Goal: Transaction & Acquisition: Purchase product/service

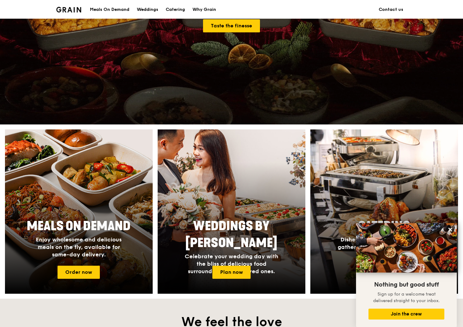
scroll to position [280, 0]
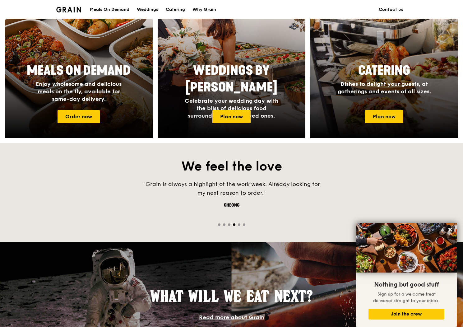
click at [182, 11] on div "Catering" at bounding box center [175, 9] width 19 height 19
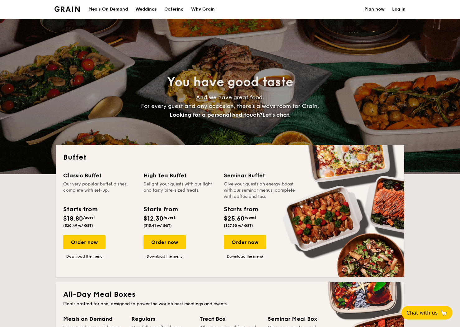
select select
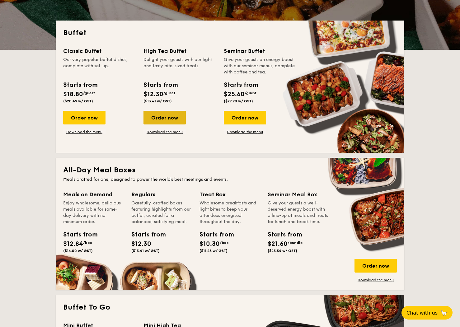
click at [165, 119] on div "Order now" at bounding box center [164, 118] width 42 height 14
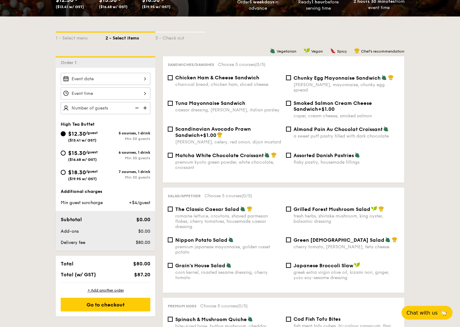
scroll to position [124, 0]
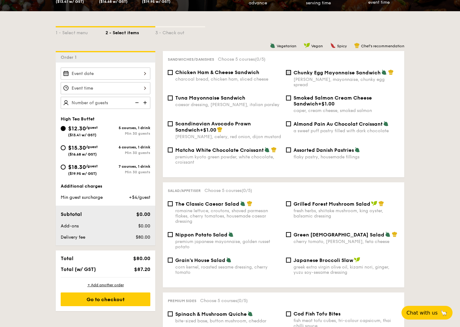
click at [288, 75] on input "Chunky Egg Mayonnaise Sandwich dijon mustard, mayonnaise, chunky egg spread" at bounding box center [288, 72] width 5 height 5
checkbox input "true"
click at [318, 101] on span "+$1.00" at bounding box center [326, 104] width 16 height 6
click at [291, 98] on input "Smoked Salmon Cream Cheese Sandwich +$1.00 caper, cream cheese, smoked salmon" at bounding box center [288, 98] width 5 height 5
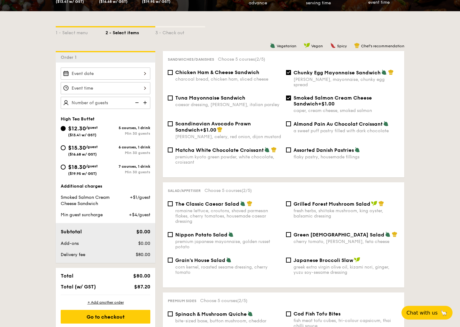
click at [303, 95] on span "Smoked Salmon Cream Cheese Sandwich" at bounding box center [332, 101] width 78 height 12
click at [291, 96] on input "Smoked Salmon Cream Cheese Sandwich +$1.00 caper, cream cheese, smoked salmon" at bounding box center [288, 98] width 5 height 5
checkbox input "false"
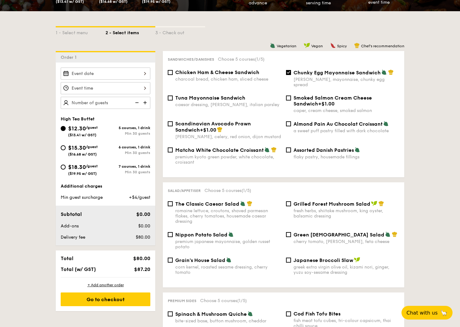
click at [184, 72] on span "Chicken Ham & Cheese Sandwich" at bounding box center [217, 72] width 84 height 6
click at [173, 72] on input "Chicken Ham & Cheese Sandwich charcoal bread, chicken ham, sliced cheese" at bounding box center [170, 72] width 5 height 5
checkbox input "true"
click at [185, 95] on span "Tuna Mayonnaise Sandwich" at bounding box center [210, 98] width 70 height 6
click at [173, 96] on input "Tuna Mayonnaise Sandwich caesar dressing, gherkin, italian parsley" at bounding box center [170, 98] width 5 height 5
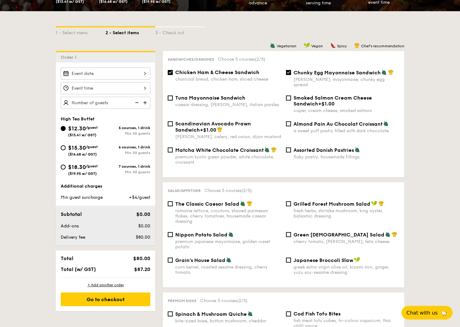
checkbox input "true"
click at [293, 147] on div "Assorted Danish Pastries flaky pastry, housemade fillings" at bounding box center [343, 153] width 118 height 13
click at [223, 154] on div "premium kyoto green powder, white chocolate, croissant" at bounding box center [228, 159] width 106 height 11
click at [173, 152] on input "Matcha White Chocolate Croissant premium kyoto green powder, white chocolate, c…" at bounding box center [170, 150] width 5 height 5
checkbox input "true"
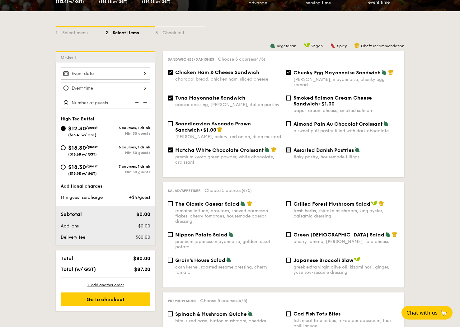
click at [288, 148] on input "Assorted Danish Pastries flaky pastry, housemade fillings" at bounding box center [288, 150] width 5 height 5
checkbox input "true"
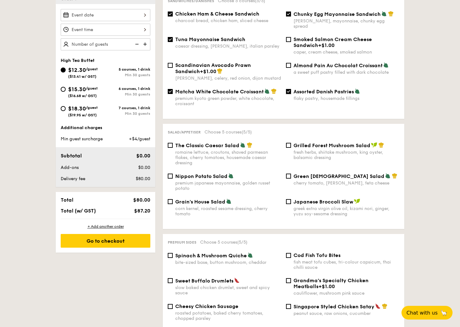
scroll to position [187, 0]
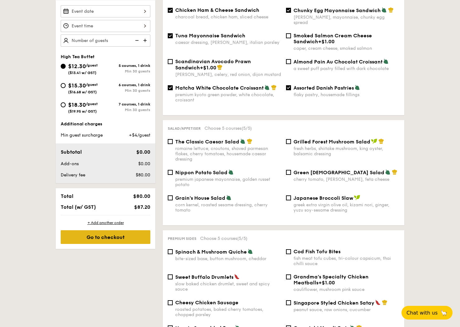
click at [105, 237] on div "Go to checkout" at bounding box center [106, 237] width 90 height 14
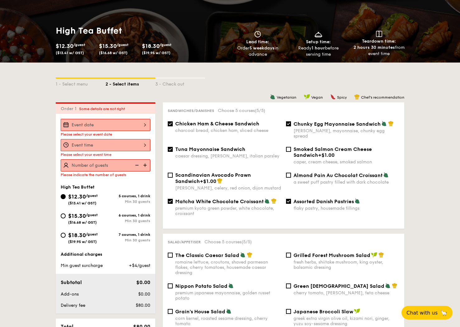
scroll to position [73, 0]
click at [147, 127] on div at bounding box center [106, 125] width 90 height 12
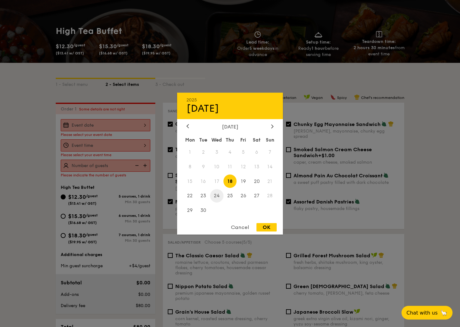
click at [214, 196] on span "24" at bounding box center [216, 195] width 13 height 13
click at [262, 224] on div "OK" at bounding box center [266, 227] width 20 height 8
type input "Sep 24, 2025"
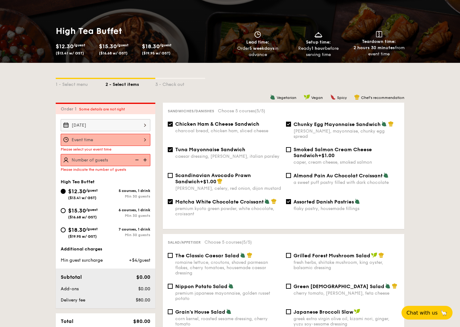
click at [128, 141] on div at bounding box center [106, 140] width 90 height 12
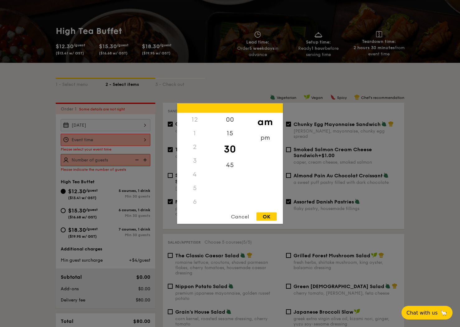
scroll to position [74, 0]
click at [197, 154] on div "8" at bounding box center [194, 157] width 35 height 18
click at [231, 121] on div "00" at bounding box center [229, 122] width 35 height 18
click at [263, 217] on div "OK" at bounding box center [266, 216] width 20 height 8
type input "8:00AM"
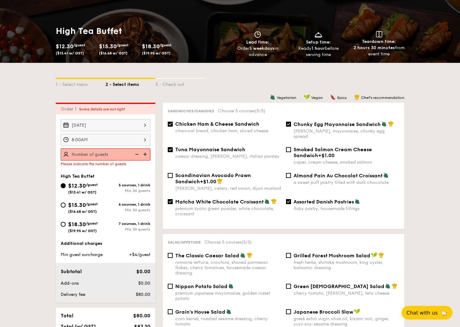
click at [149, 155] on img at bounding box center [145, 154] width 9 height 12
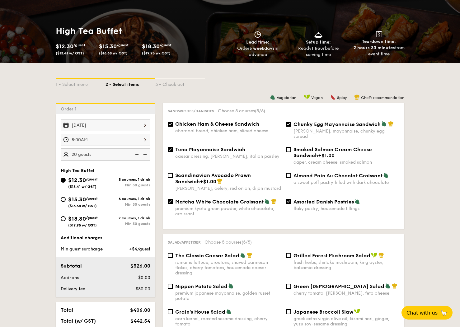
click at [149, 155] on img at bounding box center [145, 154] width 9 height 12
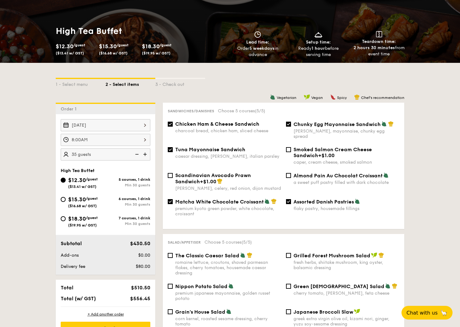
click at [149, 155] on img at bounding box center [145, 154] width 9 height 12
click at [137, 155] on img at bounding box center [136, 154] width 9 height 12
type input "40 guests"
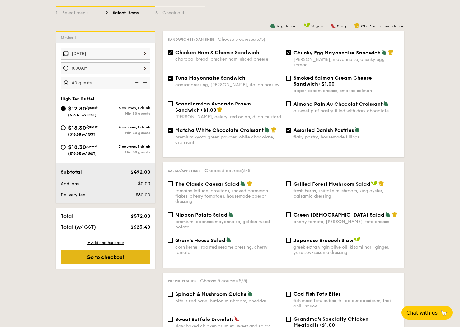
scroll to position [166, 0]
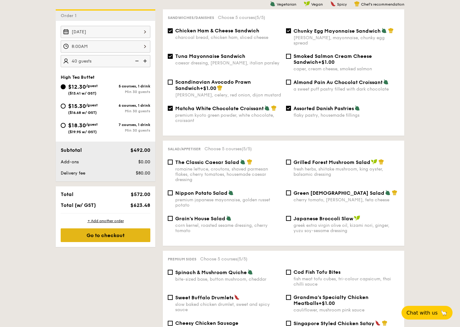
click at [123, 236] on div "Go to checkout" at bounding box center [106, 235] width 90 height 14
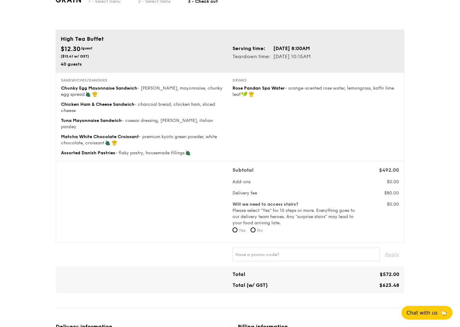
scroll to position [31, 0]
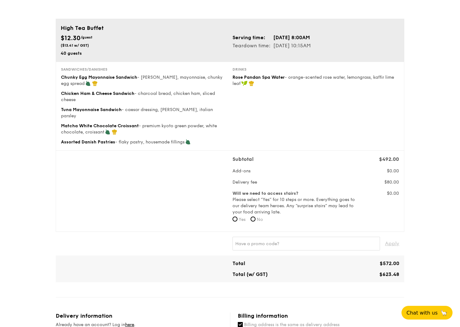
click at [259, 217] on span "No" at bounding box center [260, 219] width 6 height 5
click at [255, 217] on input "No" at bounding box center [253, 219] width 5 height 5
radio input "true"
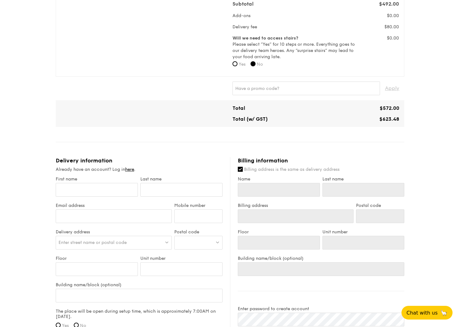
scroll to position [187, 0]
click at [433, 314] on span "Chat with us" at bounding box center [421, 313] width 33 height 6
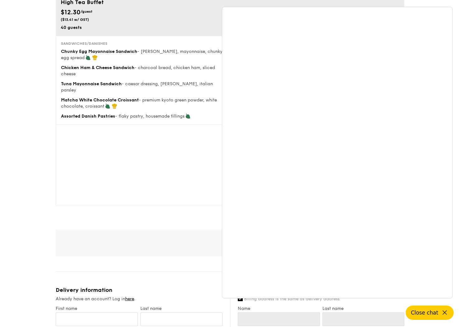
scroll to position [0, 0]
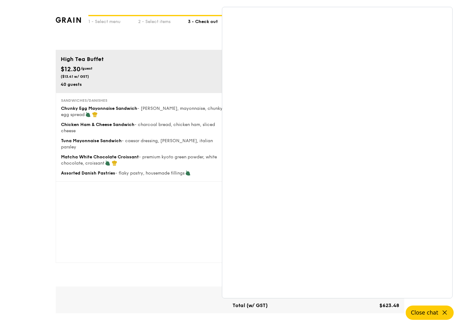
drag, startPoint x: 108, startPoint y: 203, endPoint x: 204, endPoint y: 68, distance: 165.3
click at [108, 203] on div "Subtotal $492.00 Add-ons $0.00 Delivery fee $80.00 Will we need to access stair…" at bounding box center [230, 222] width 343 height 71
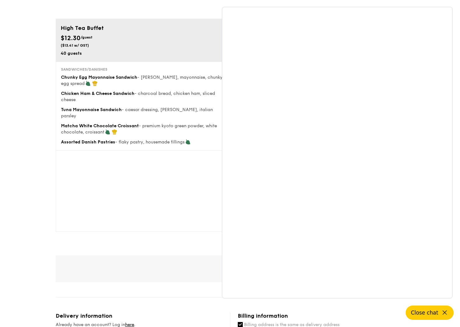
click at [442, 311] on icon at bounding box center [444, 312] width 7 height 7
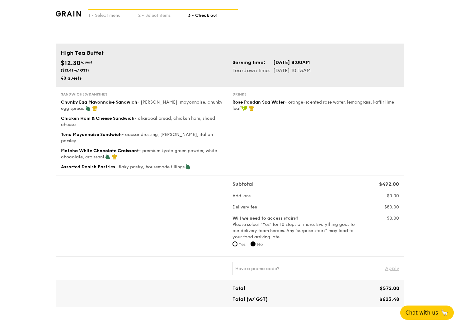
scroll to position [0, 0]
